Goal: Transaction & Acquisition: Purchase product/service

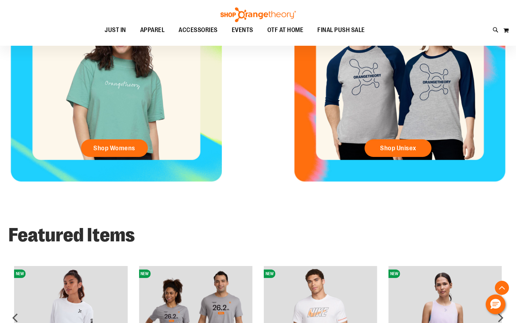
scroll to position [387, 0]
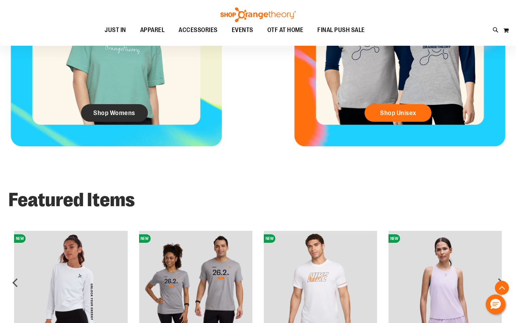
type input "**********"
click at [110, 117] on link "Shop Womens" at bounding box center [114, 113] width 67 height 18
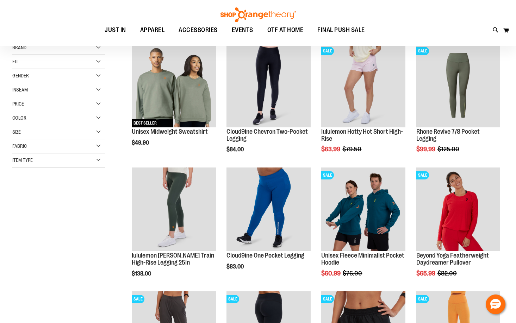
scroll to position [105, 0]
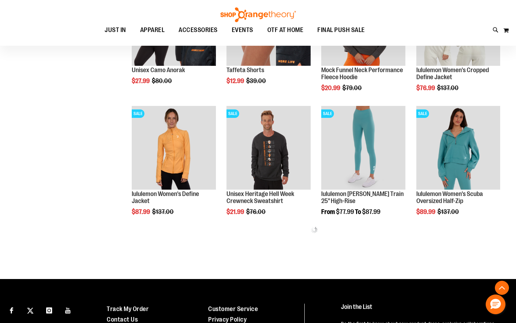
scroll to position [668, 0]
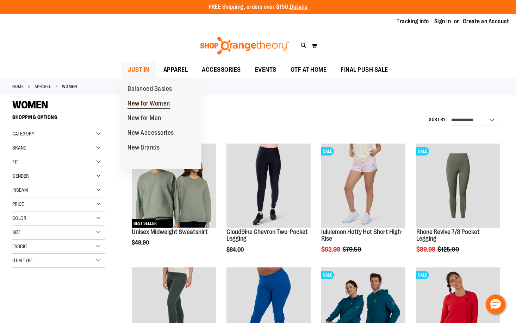
type input "**********"
click at [138, 101] on span "New for Women" at bounding box center [148, 104] width 43 height 9
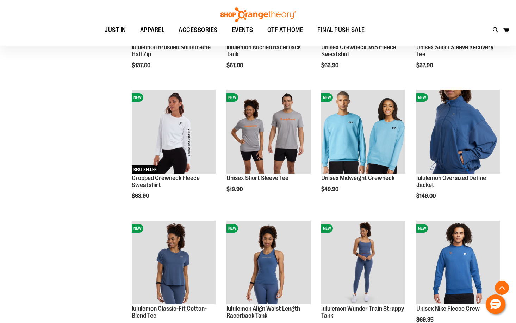
scroll to position [457, 0]
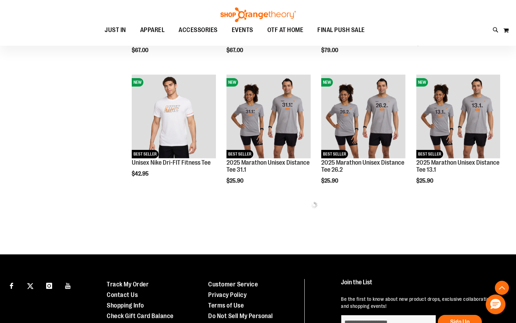
scroll to position [739, 0]
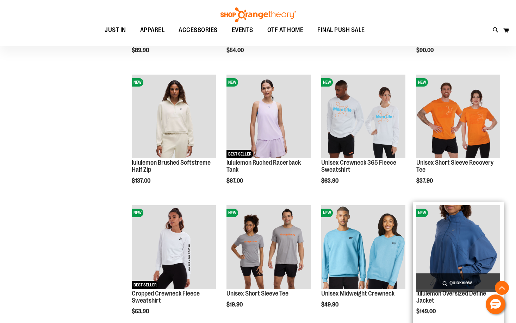
scroll to position [343, 0]
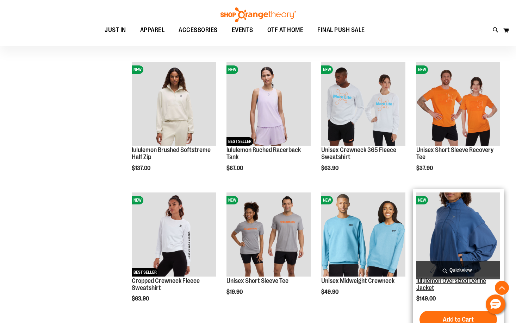
type input "**********"
click at [420, 287] on link "lululemon Oversized Define Jacket" at bounding box center [451, 284] width 70 height 14
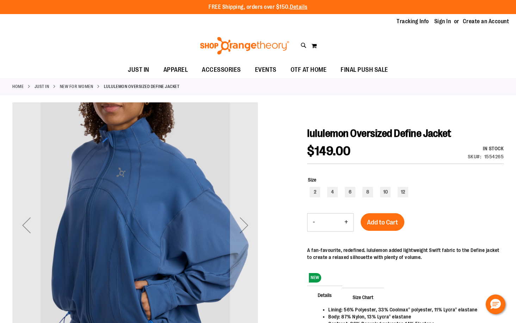
type input "**********"
click at [246, 234] on div "Next" at bounding box center [244, 225] width 28 height 28
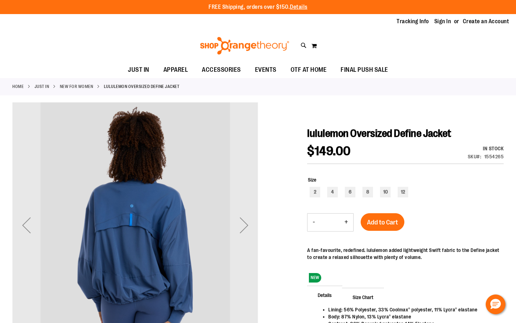
click at [246, 234] on div "Next" at bounding box center [244, 225] width 28 height 28
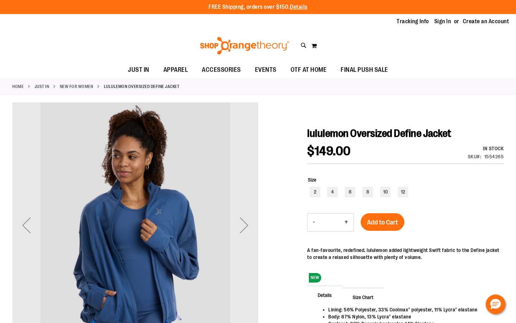
click at [246, 234] on div "Next" at bounding box center [244, 225] width 28 height 28
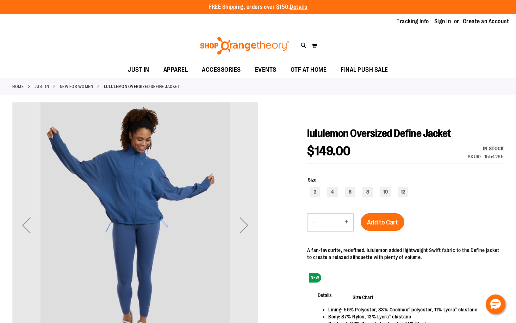
click at [246, 234] on div "Next" at bounding box center [244, 225] width 28 height 28
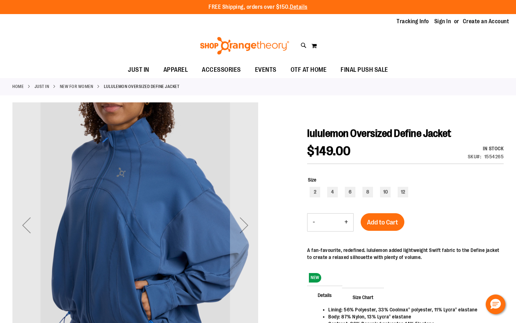
click at [246, 234] on div "Next" at bounding box center [244, 225] width 28 height 28
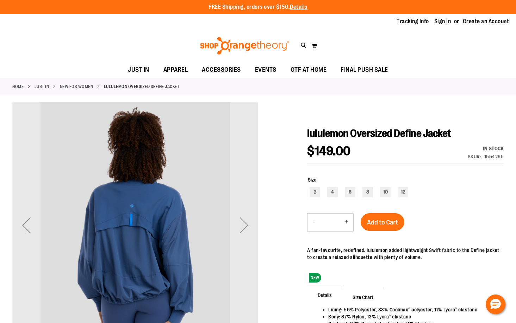
click at [246, 234] on div "Next" at bounding box center [244, 225] width 28 height 28
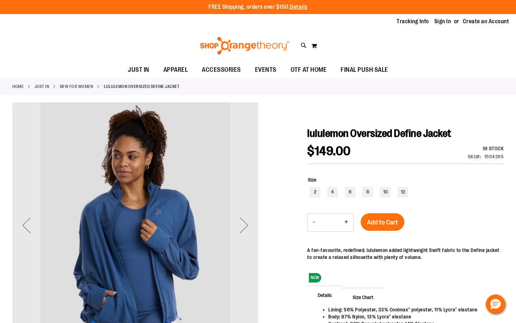
click at [246, 234] on div "Next" at bounding box center [244, 225] width 28 height 28
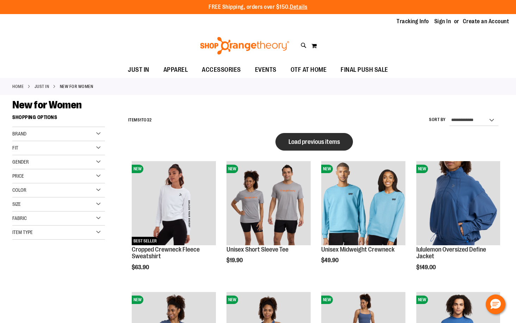
type input "**********"
click at [310, 140] on span "Load previous items" at bounding box center [313, 141] width 51 height 7
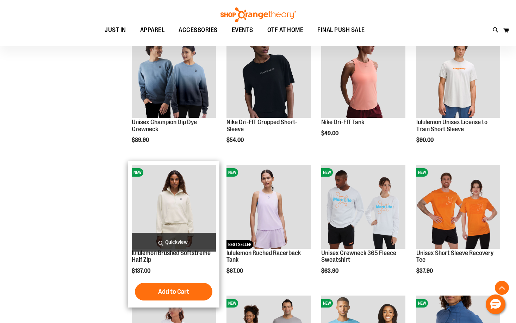
scroll to position [175, 0]
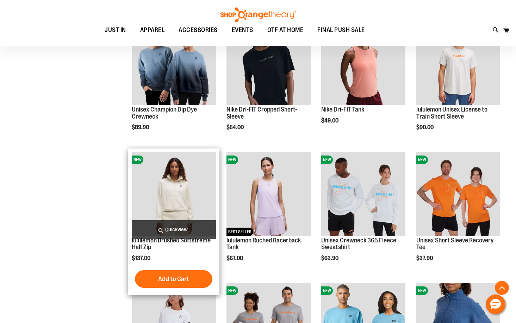
click at [179, 248] on h2 "lululemon Brushed Softstreme Half Zip" at bounding box center [174, 244] width 84 height 14
click at [174, 203] on img "product" at bounding box center [174, 194] width 84 height 84
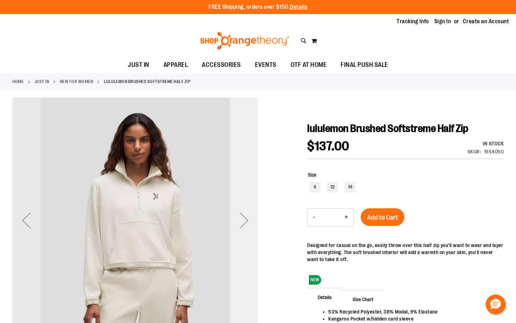
type input "**********"
click at [239, 163] on div "Next" at bounding box center [244, 220] width 28 height 246
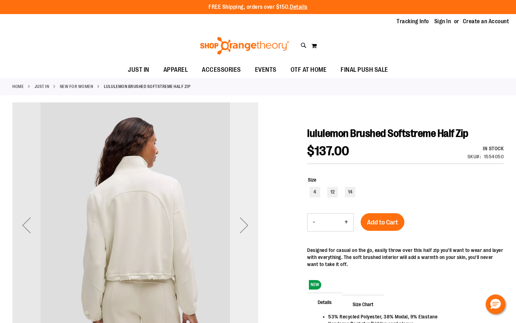
click at [244, 186] on div "Next" at bounding box center [244, 225] width 28 height 246
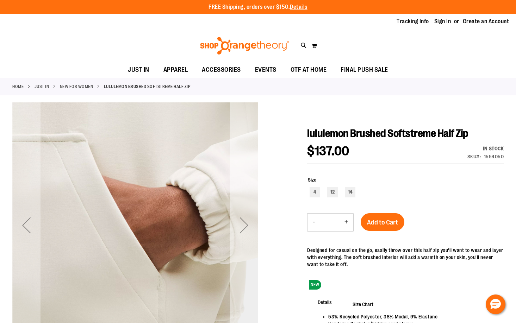
click at [244, 186] on div "Next" at bounding box center [244, 225] width 28 height 246
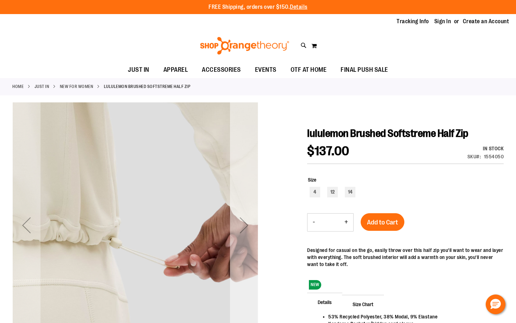
click at [244, 186] on div "Next" at bounding box center [244, 225] width 28 height 246
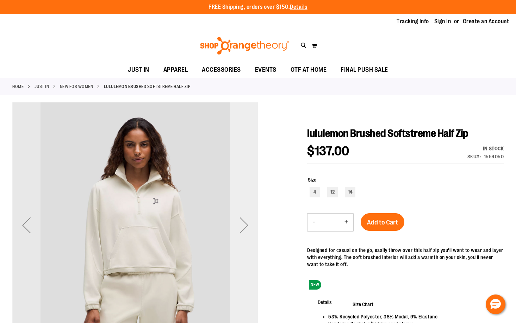
click at [244, 186] on div "Next" at bounding box center [244, 225] width 28 height 246
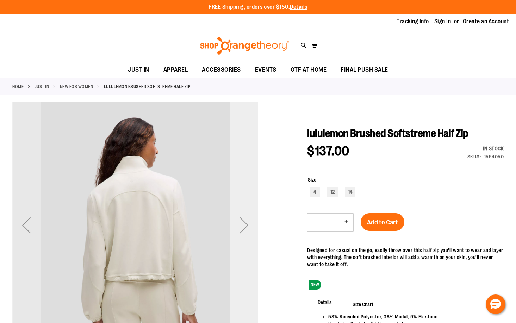
click at [244, 186] on div "Next" at bounding box center [244, 225] width 28 height 246
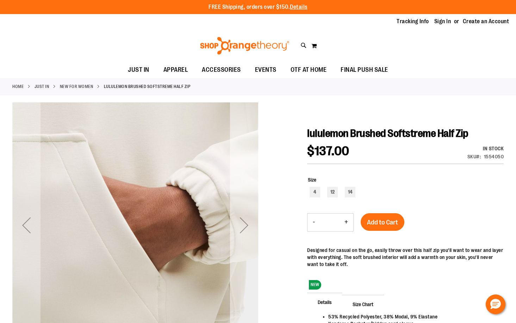
click at [244, 186] on div "Next" at bounding box center [244, 225] width 28 height 246
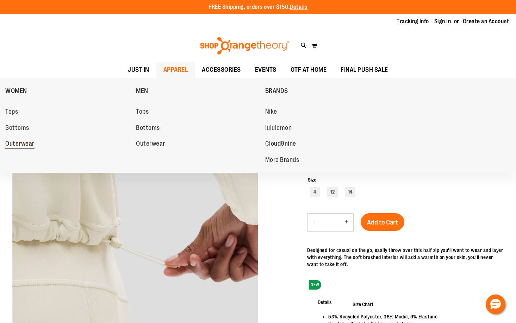
click at [21, 147] on span "Outerwear" at bounding box center [19, 144] width 29 height 9
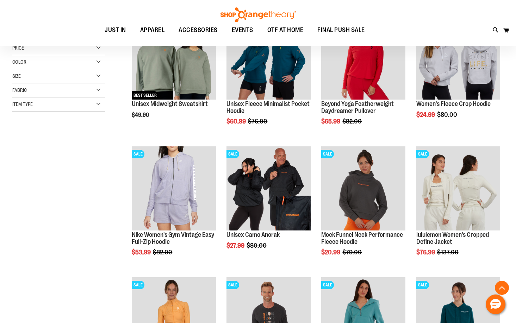
scroll to position [140, 0]
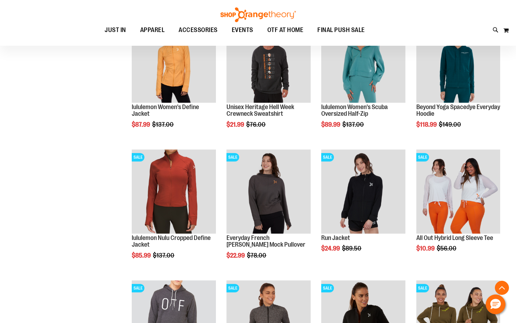
scroll to position [387, 0]
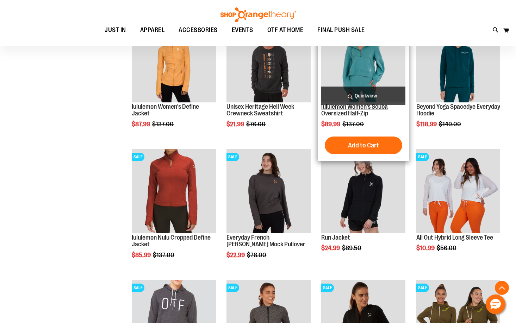
type input "**********"
click at [357, 112] on link "lululemon Women's Scuba Oversized Half-Zip" at bounding box center [354, 110] width 67 height 14
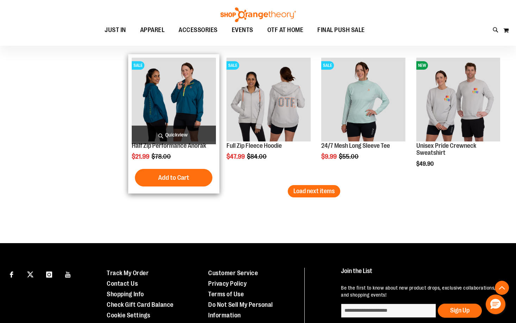
scroll to position [1163, 0]
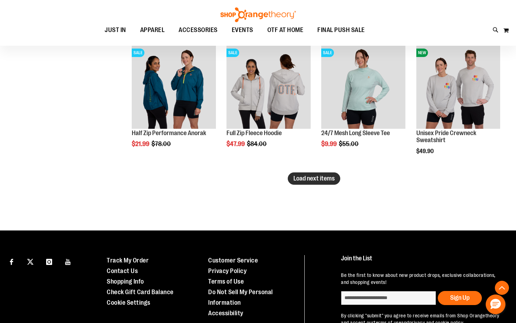
type input "**********"
click at [311, 177] on span "Load next items" at bounding box center [313, 178] width 41 height 7
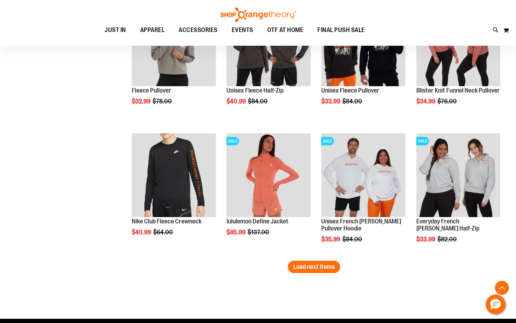
scroll to position [1480, 0]
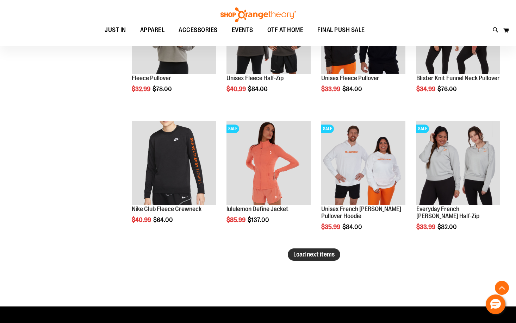
click at [332, 257] on span "Load next items" at bounding box center [313, 254] width 41 height 7
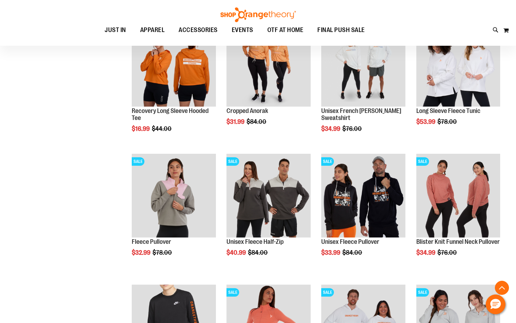
scroll to position [1304, 0]
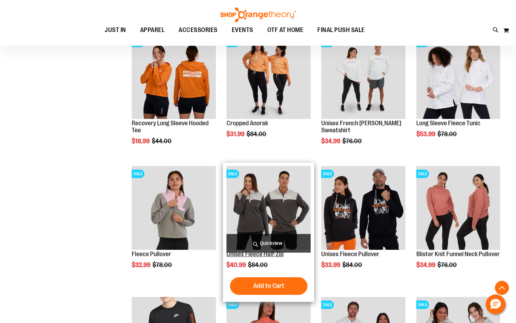
click at [266, 256] on link "Unisex Fleece Half-Zip" at bounding box center [254, 254] width 57 height 7
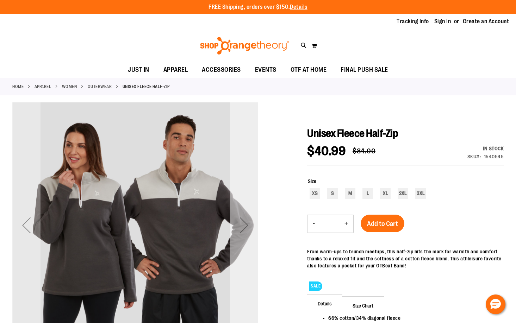
scroll to position [35, 0]
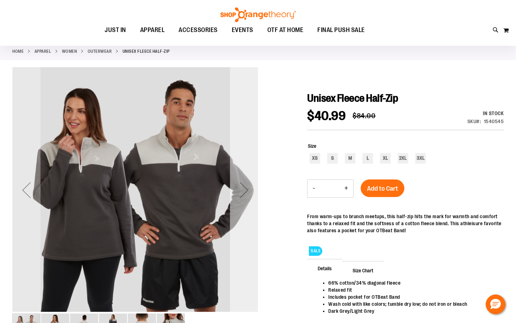
type input "**********"
click at [241, 209] on div "Next" at bounding box center [244, 190] width 28 height 246
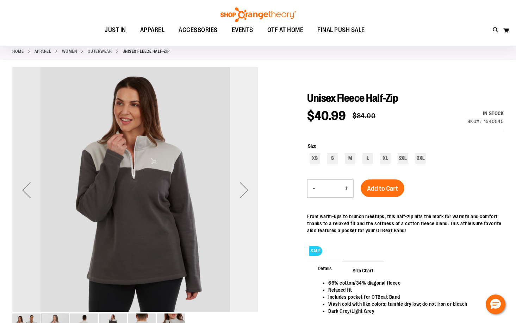
click at [241, 209] on div "Next" at bounding box center [244, 190] width 28 height 246
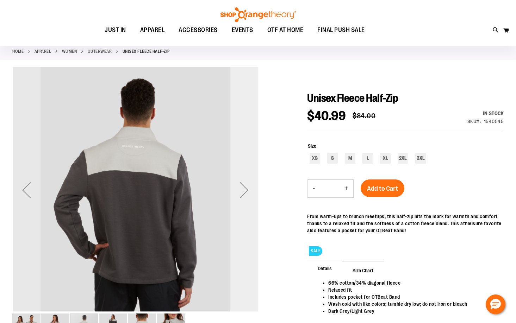
click at [237, 211] on div "Next" at bounding box center [244, 190] width 28 height 246
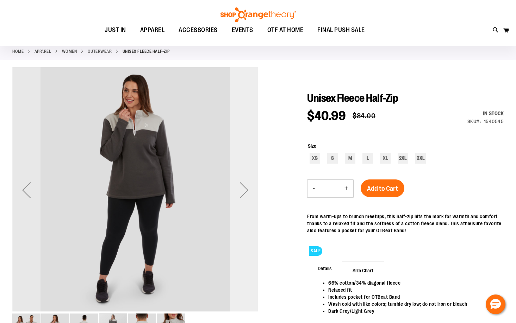
click at [237, 211] on div "Next" at bounding box center [244, 190] width 28 height 246
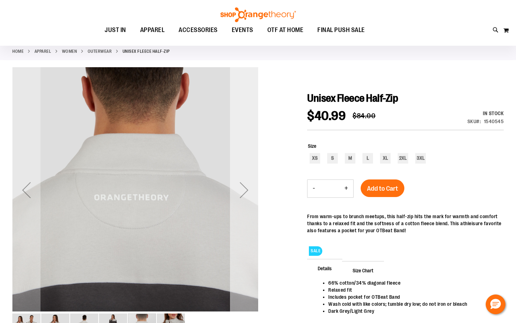
click at [237, 211] on div "Next" at bounding box center [244, 190] width 28 height 246
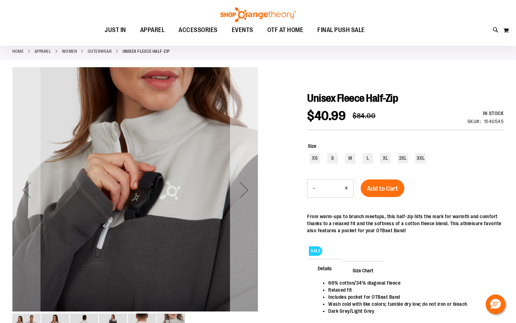
click at [237, 211] on div "Next" at bounding box center [244, 190] width 28 height 246
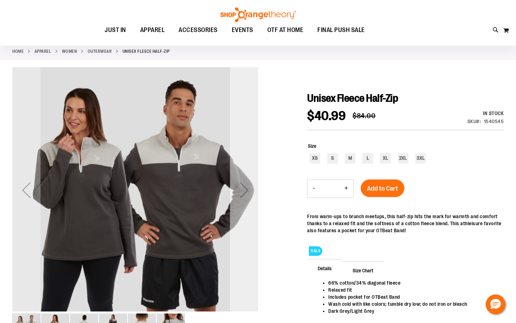
click at [237, 211] on div "Next" at bounding box center [244, 190] width 28 height 246
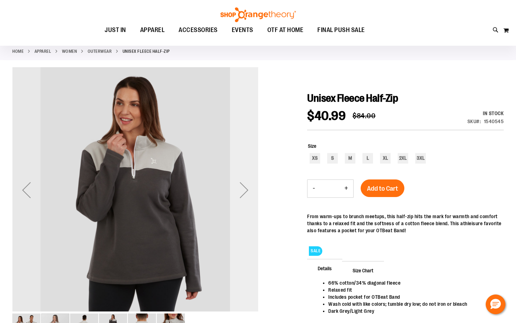
click at [237, 211] on div "Next" at bounding box center [244, 190] width 28 height 246
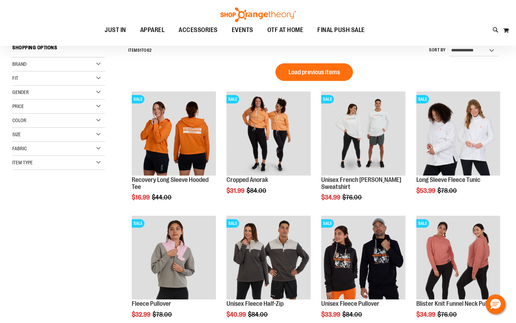
scroll to position [39, 0]
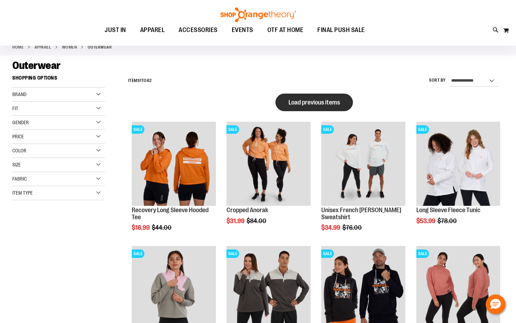
type input "**********"
click at [324, 107] on button "Load previous items" at bounding box center [313, 103] width 77 height 18
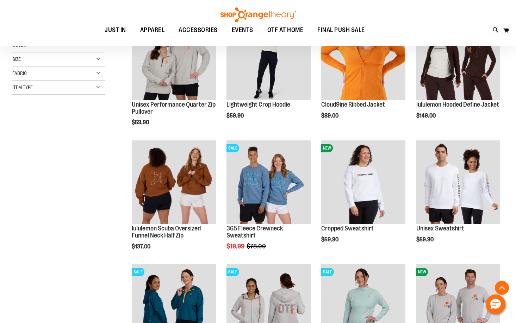
scroll to position [180, 0]
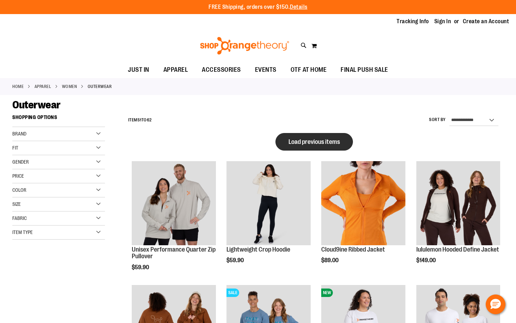
click at [289, 149] on button "Load previous items" at bounding box center [313, 142] width 77 height 18
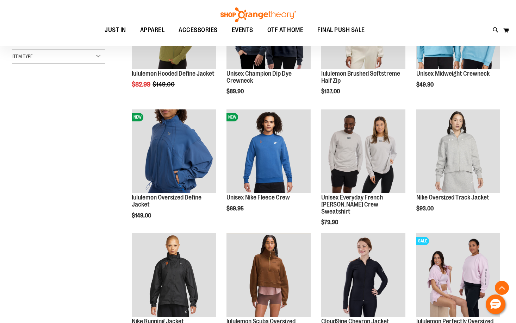
scroll to position [211, 0]
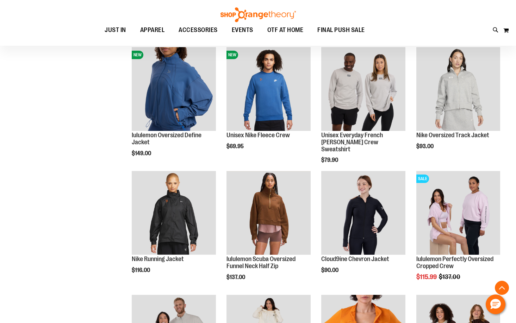
scroll to position [246, 0]
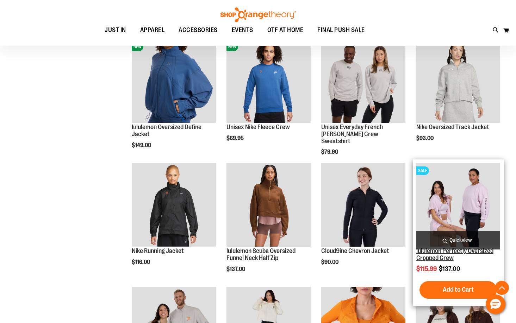
click at [440, 257] on link "lululemon Perfectly Oversized Cropped Crew" at bounding box center [454, 254] width 77 height 14
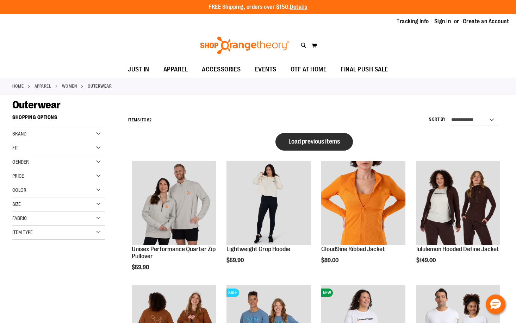
type input "**********"
click at [292, 136] on button "Load previous items" at bounding box center [313, 142] width 77 height 18
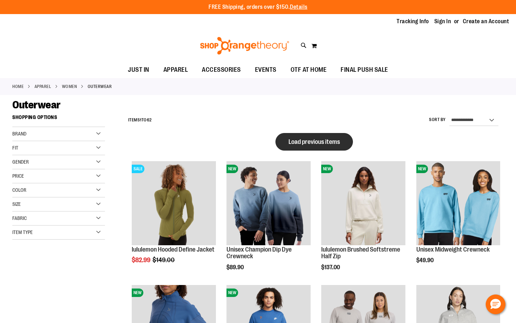
click at [294, 146] on button "Load previous items" at bounding box center [313, 142] width 77 height 18
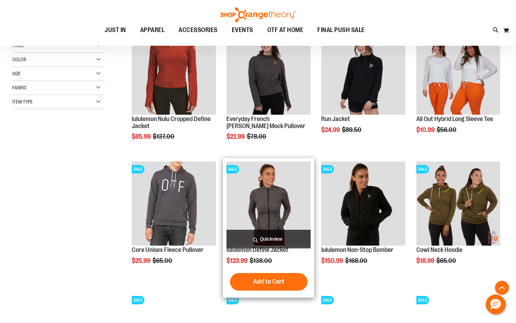
scroll to position [140, 0]
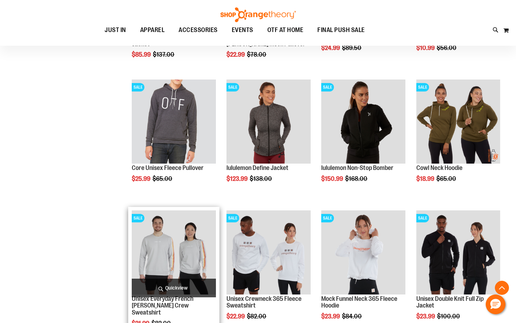
scroll to position [176, 0]
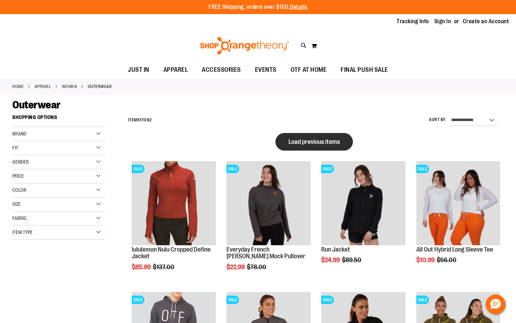
click at [275, 144] on button "Load previous items" at bounding box center [313, 142] width 77 height 18
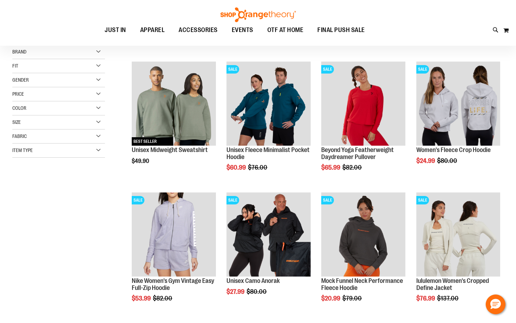
scroll to position [105, 0]
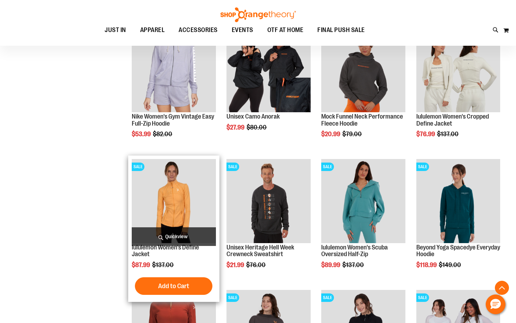
scroll to position [281, 0]
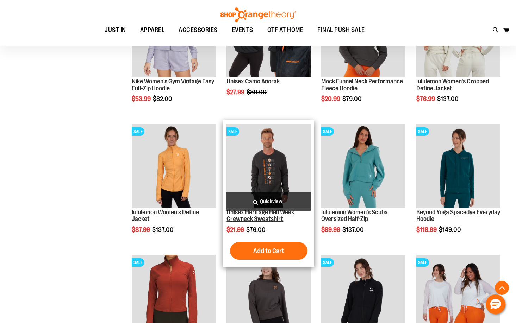
click at [256, 218] on link "Unisex Heritage Hell Week Crewneck Sweatshirt" at bounding box center [260, 216] width 68 height 14
